Goal: Transaction & Acquisition: Obtain resource

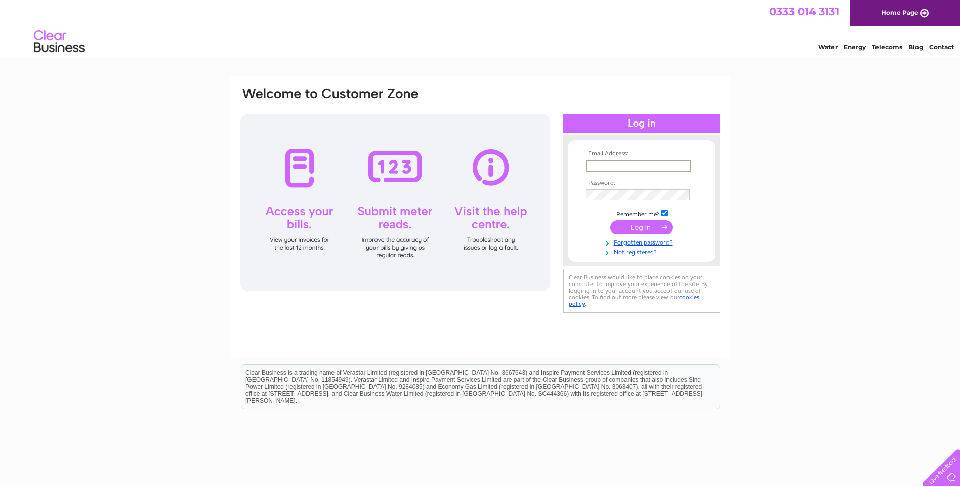
click at [614, 165] on input "text" at bounding box center [637, 166] width 105 height 12
type input "[EMAIL_ADDRESS][DOMAIN_NAME]"
click at [487, 325] on div "Email Address: [EMAIL_ADDRESS][DOMAIN_NAME] Password:" at bounding box center [480, 217] width 501 height 283
click at [646, 224] on input "submit" at bounding box center [641, 227] width 62 height 14
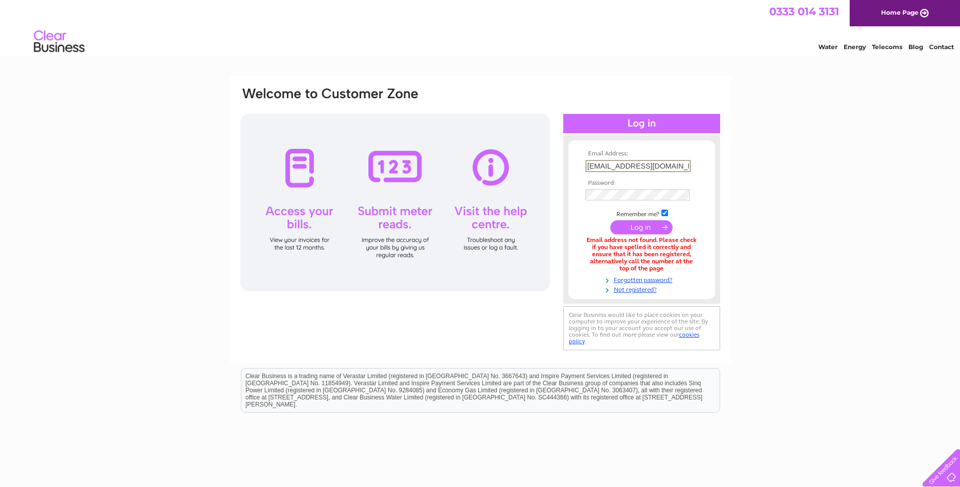
drag, startPoint x: 681, startPoint y: 165, endPoint x: 518, endPoint y: 167, distance: 163.9
click at [518, 167] on div "Email Address: [EMAIL_ADDRESS][DOMAIN_NAME] Password:" at bounding box center [480, 219] width 482 height 267
paste input "[PERSON_NAME]"
type input "[EMAIL_ADDRESS][PERSON_NAME][DOMAIN_NAME]"
click at [631, 229] on input "submit" at bounding box center [641, 227] width 62 height 14
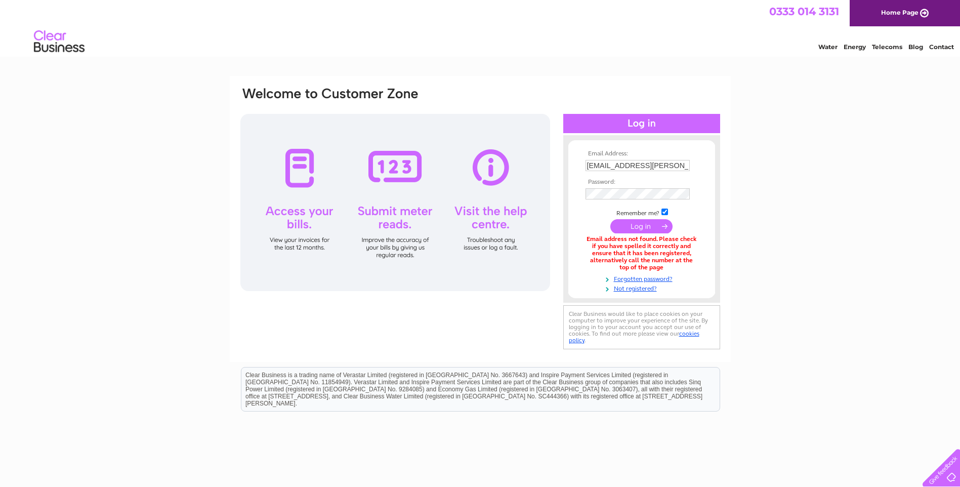
click at [632, 226] on input "submit" at bounding box center [641, 226] width 62 height 14
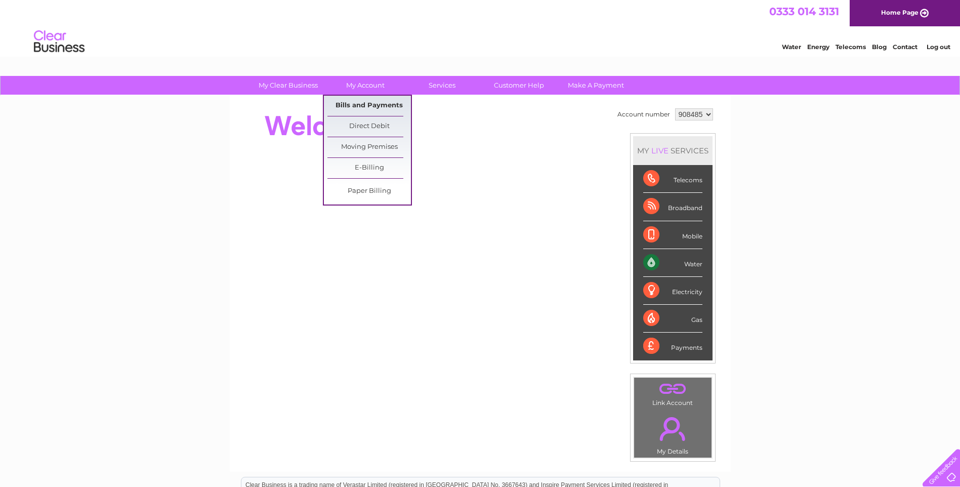
click at [371, 99] on link "Bills and Payments" at bounding box center [368, 106] width 83 height 20
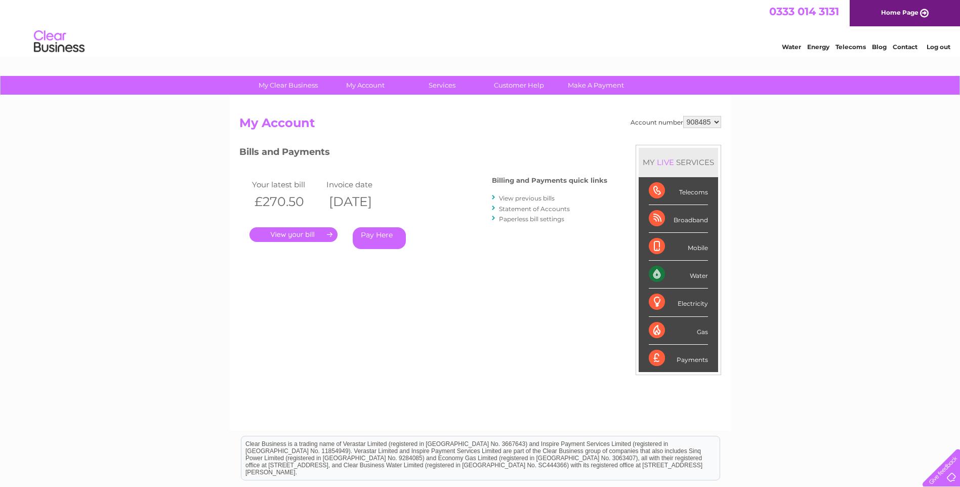
click at [307, 234] on link "." at bounding box center [293, 234] width 88 height 15
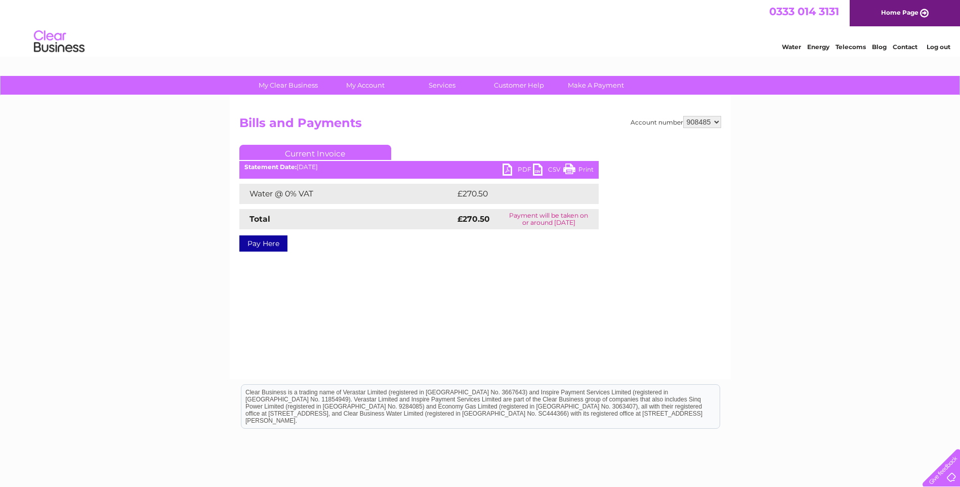
click at [520, 167] on link "PDF" at bounding box center [517, 170] width 30 height 15
